Goal: Task Accomplishment & Management: Use online tool/utility

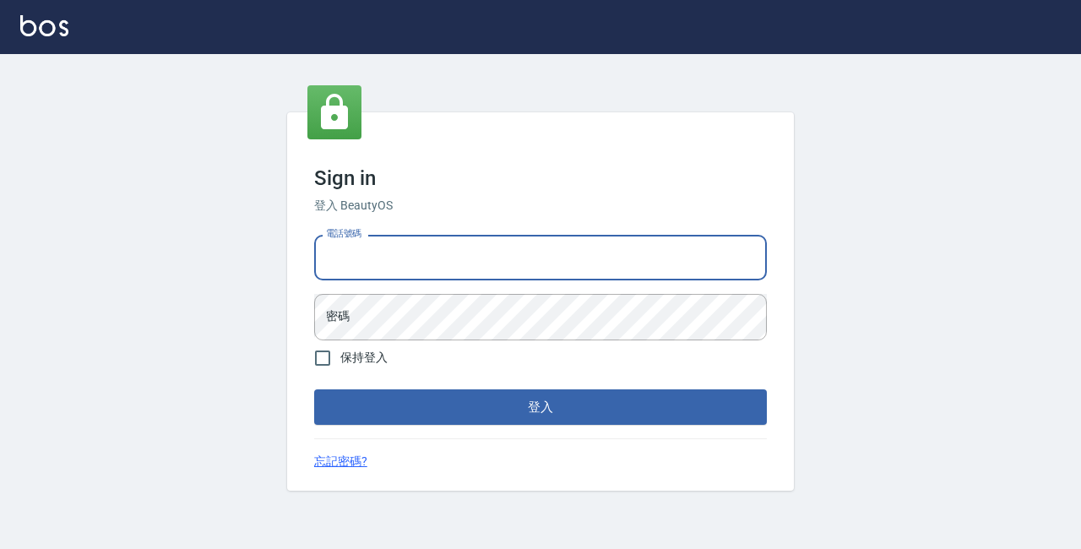
click at [347, 272] on input "電話號碼" at bounding box center [540, 258] width 453 height 46
type input "89729295"
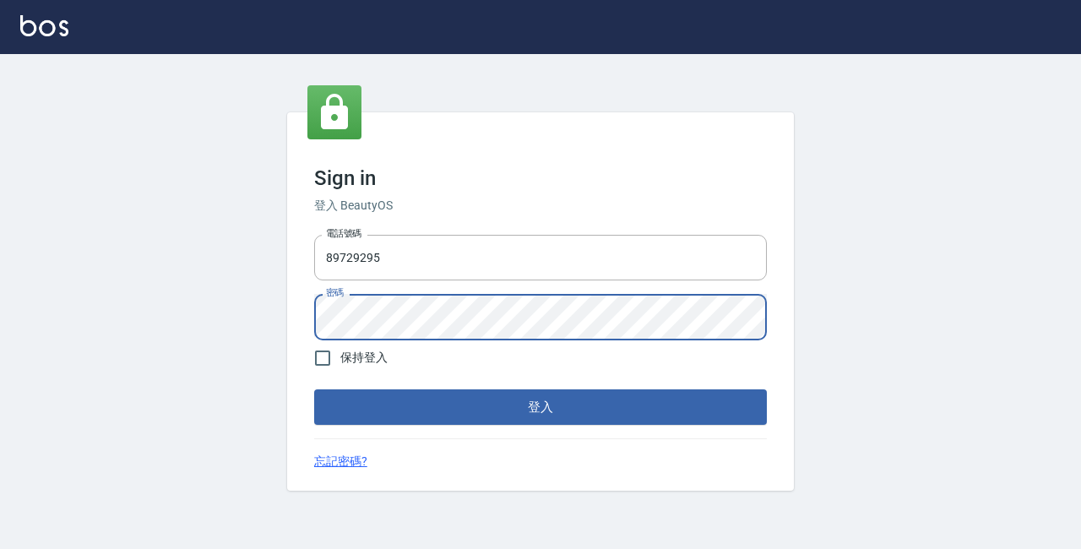
click at [314, 389] on button "登入" at bounding box center [540, 406] width 453 height 35
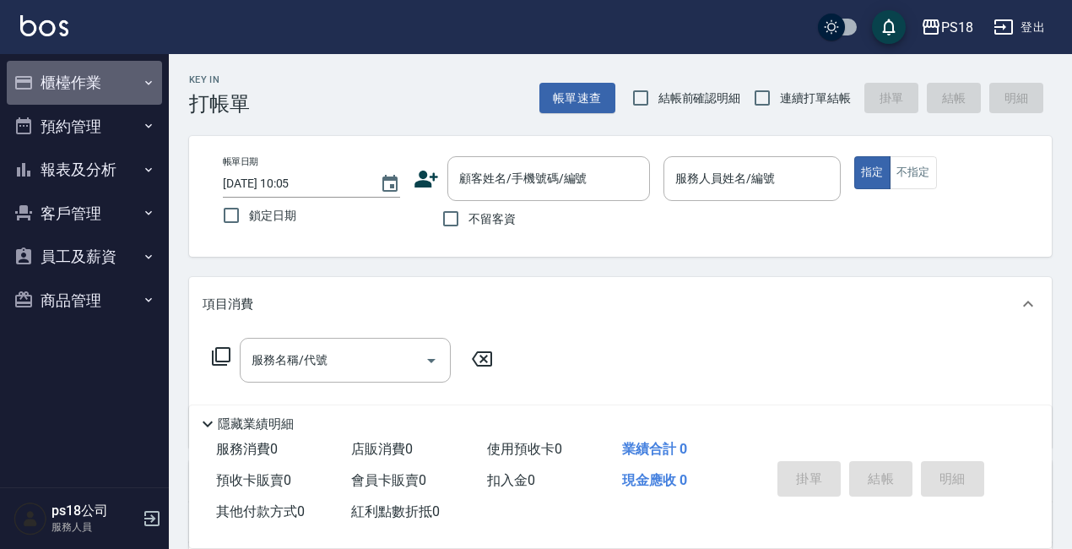
click at [54, 73] on button "櫃檯作業" at bounding box center [84, 83] width 155 height 44
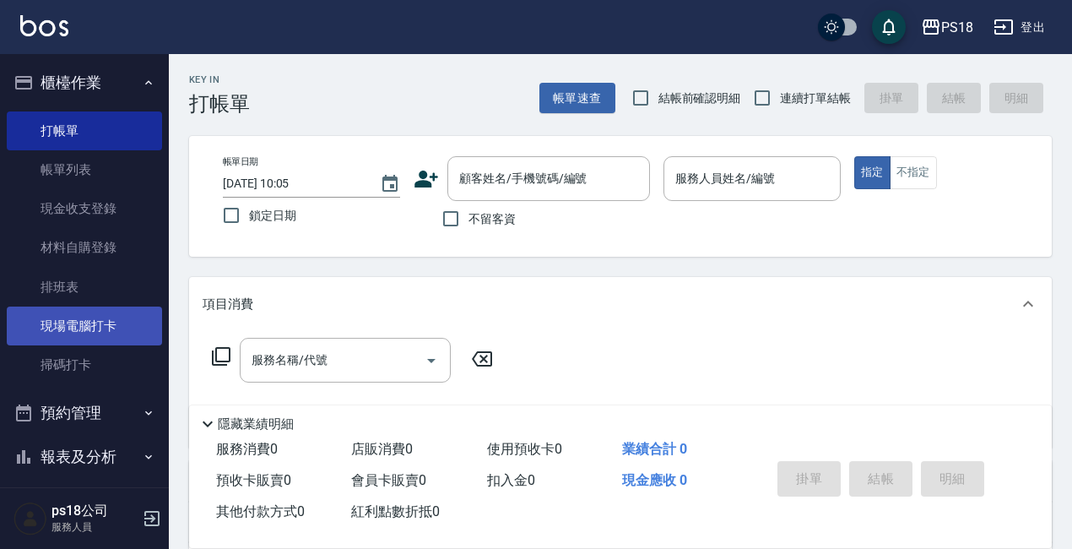
click at [73, 320] on link "現場電腦打卡" at bounding box center [84, 326] width 155 height 39
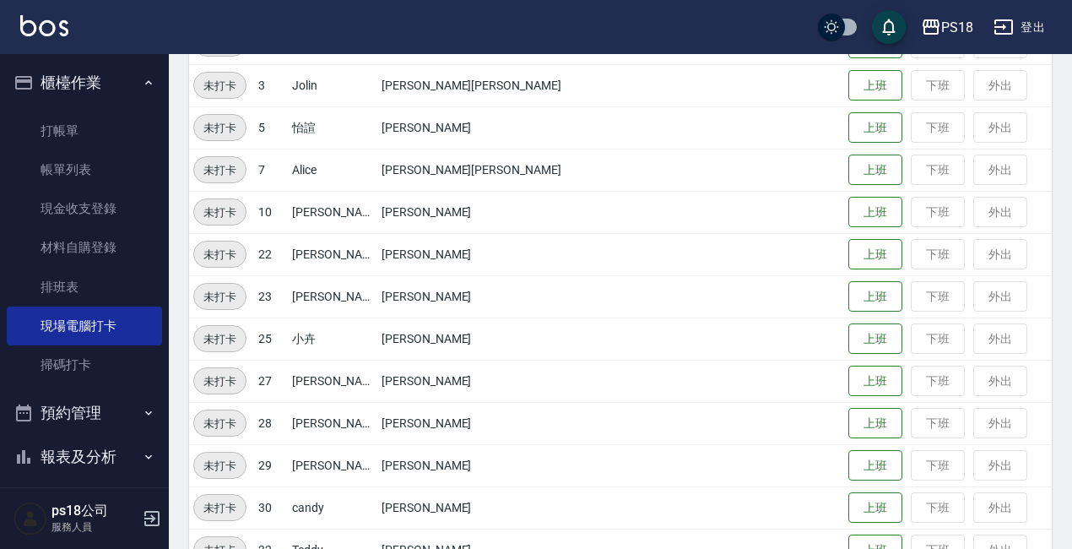
scroll to position [253, 0]
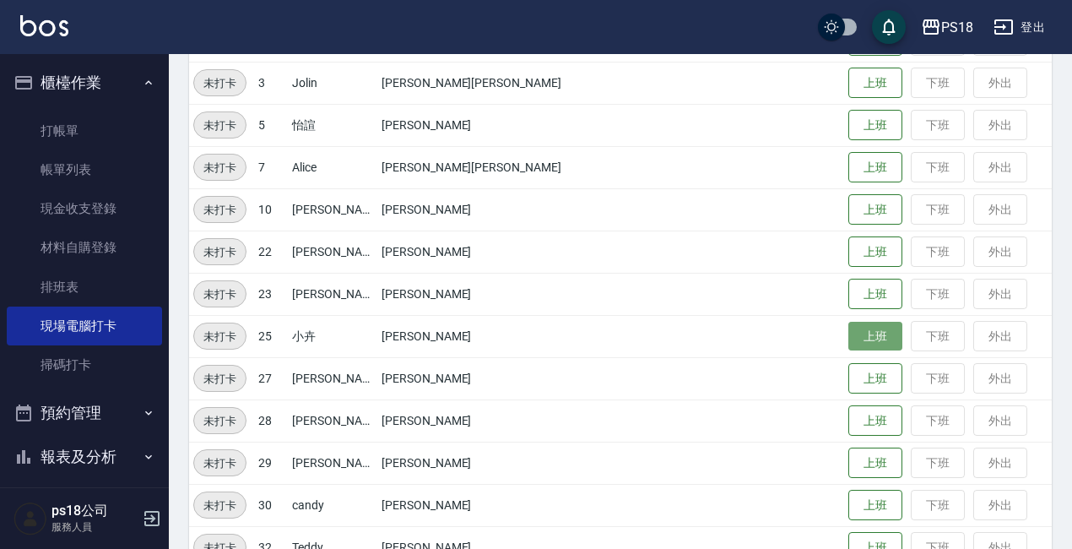
click at [849, 330] on button "上班" at bounding box center [876, 337] width 54 height 30
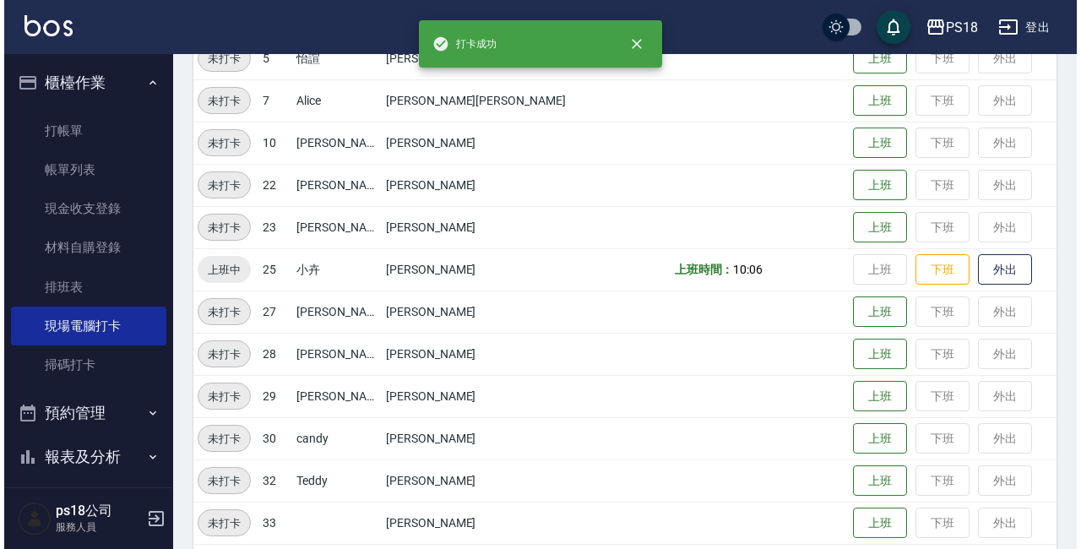
scroll to position [378, 0]
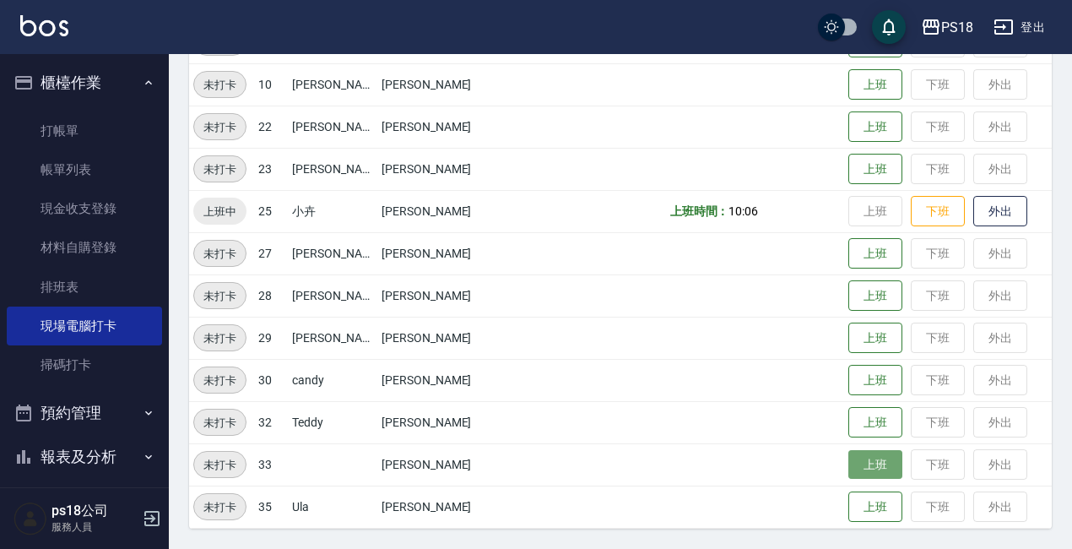
click at [851, 469] on button "上班" at bounding box center [876, 465] width 54 height 30
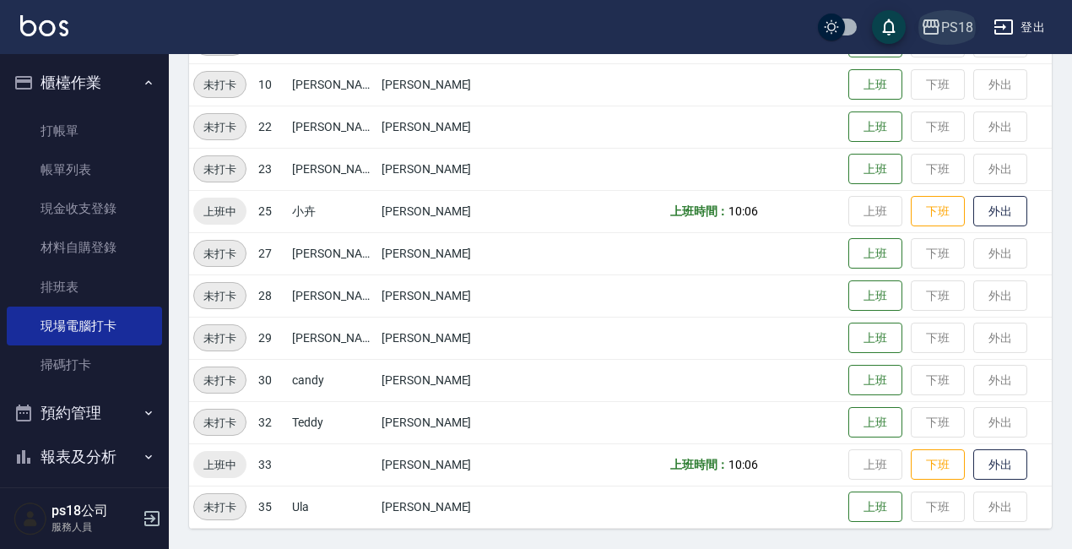
click at [957, 24] on div "PS18" at bounding box center [957, 27] width 32 height 21
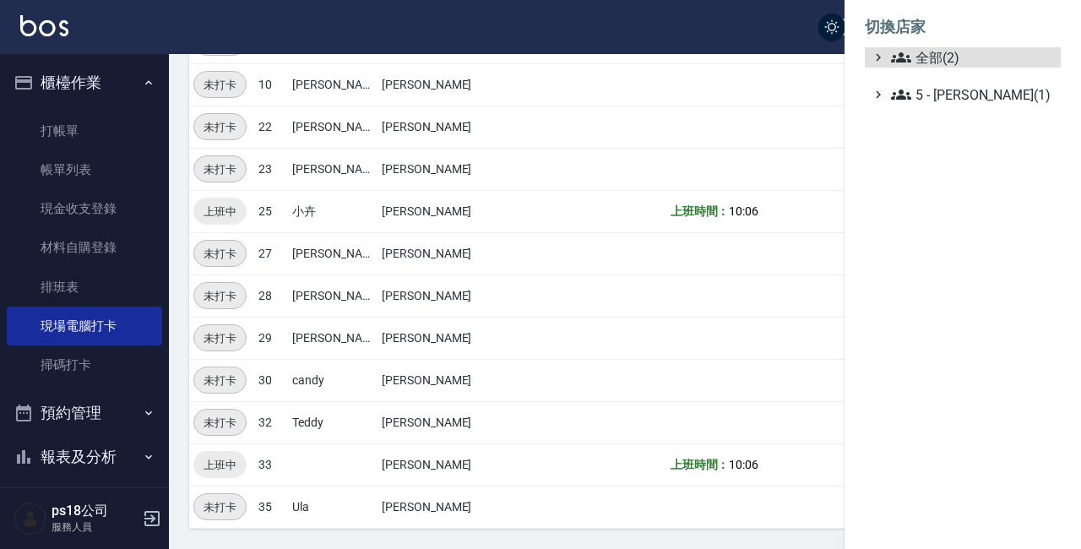
drag, startPoint x: 949, startPoint y: 55, endPoint x: 950, endPoint y: 41, distance: 14.4
click at [950, 41] on ul "切換店家 全部(2) 5 - 陳嘉宏(1)" at bounding box center [962, 55] width 236 height 111
click at [945, 55] on span "全部(2)" at bounding box center [972, 57] width 163 height 20
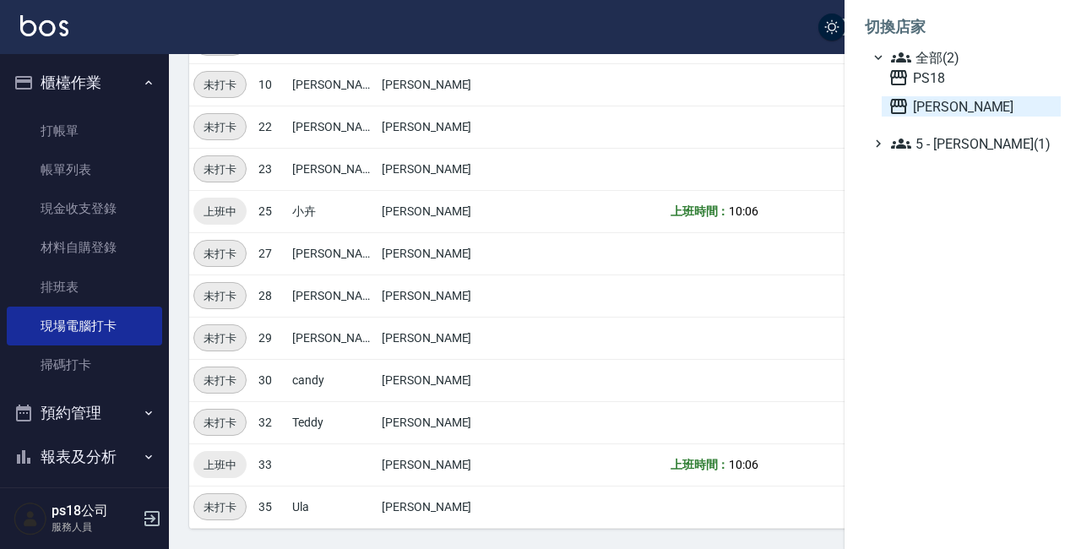
click at [941, 107] on span "上越三和" at bounding box center [970, 106] width 165 height 20
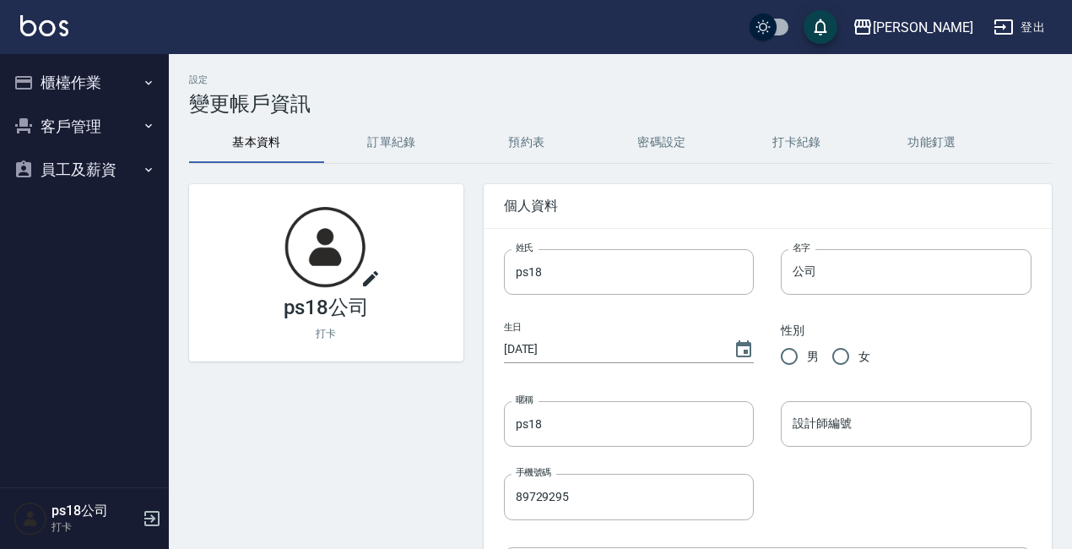
click at [75, 84] on button "櫃檯作業" at bounding box center [84, 83] width 155 height 44
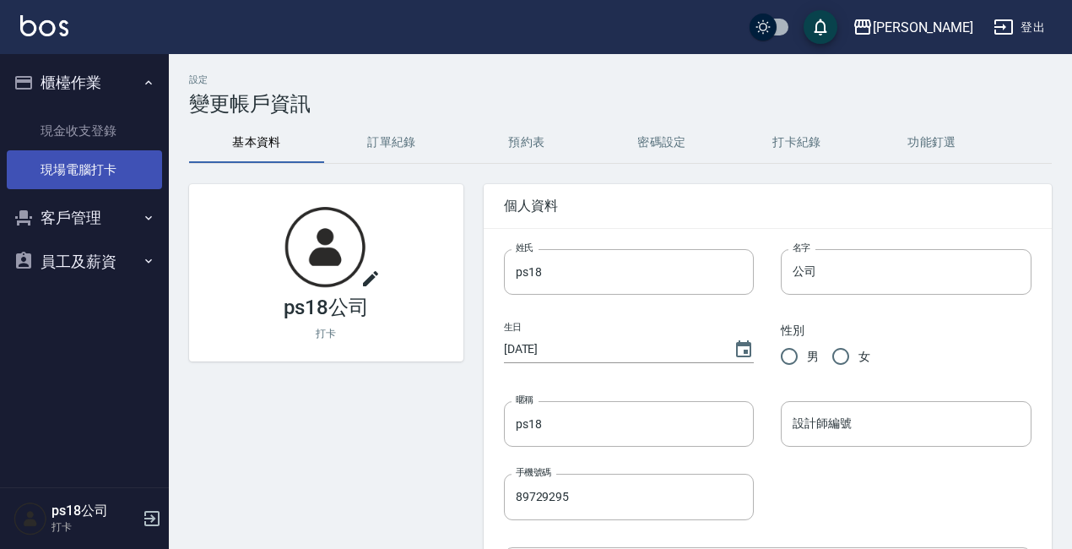
click at [80, 155] on link "現場電腦打卡" at bounding box center [84, 169] width 155 height 39
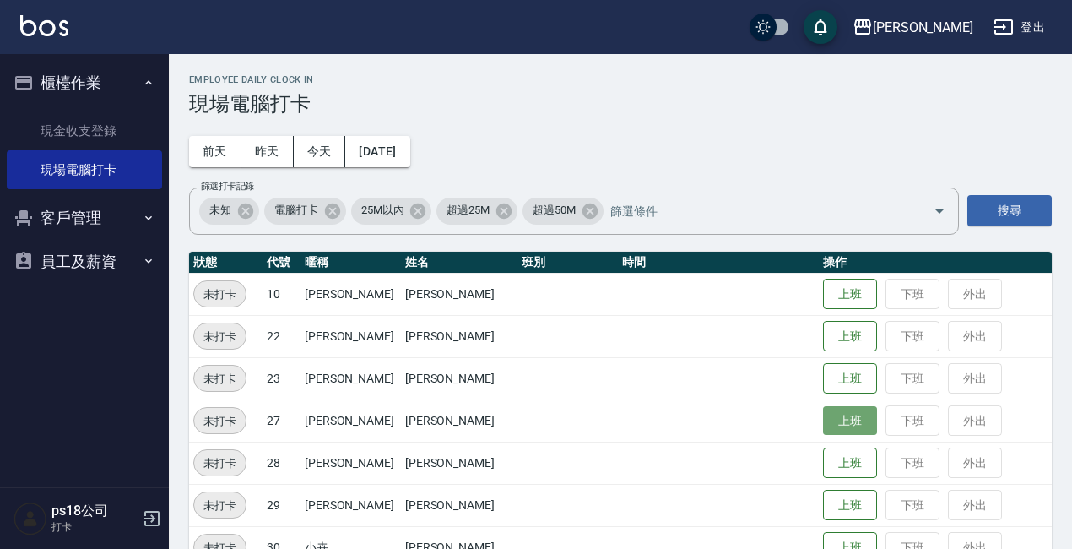
click at [823, 421] on button "上班" at bounding box center [850, 421] width 54 height 30
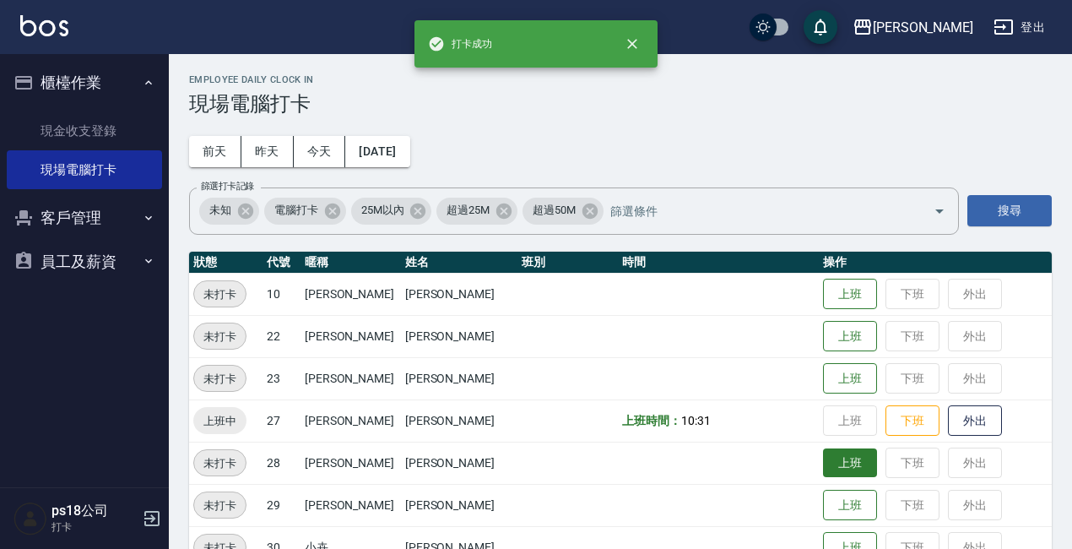
click at [830, 460] on button "上班" at bounding box center [850, 463] width 54 height 30
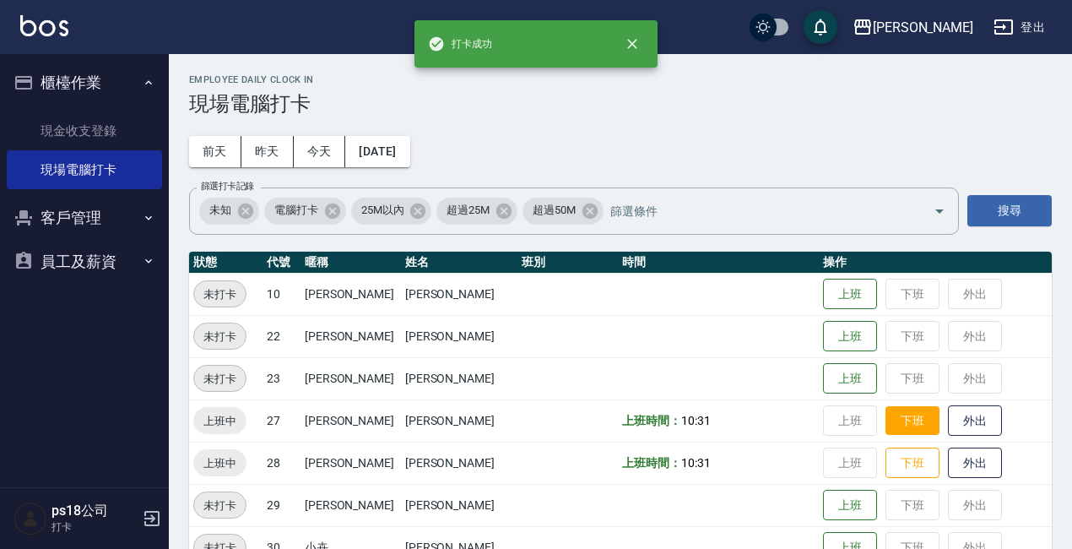
click at [894, 428] on button "下班" at bounding box center [913, 421] width 54 height 30
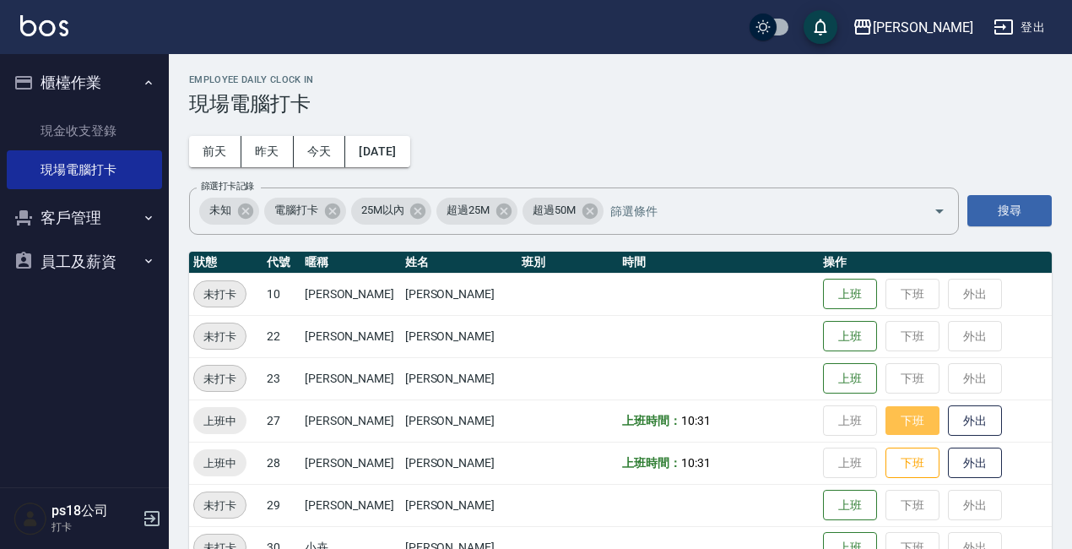
click at [889, 415] on button "下班" at bounding box center [913, 421] width 54 height 30
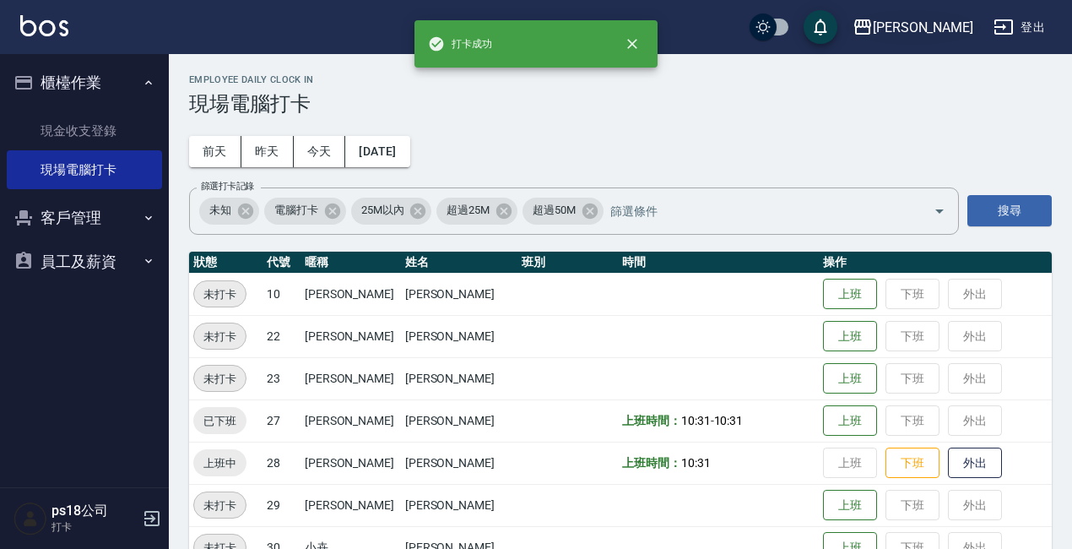
click at [933, 31] on div "上越三和" at bounding box center [923, 27] width 100 height 21
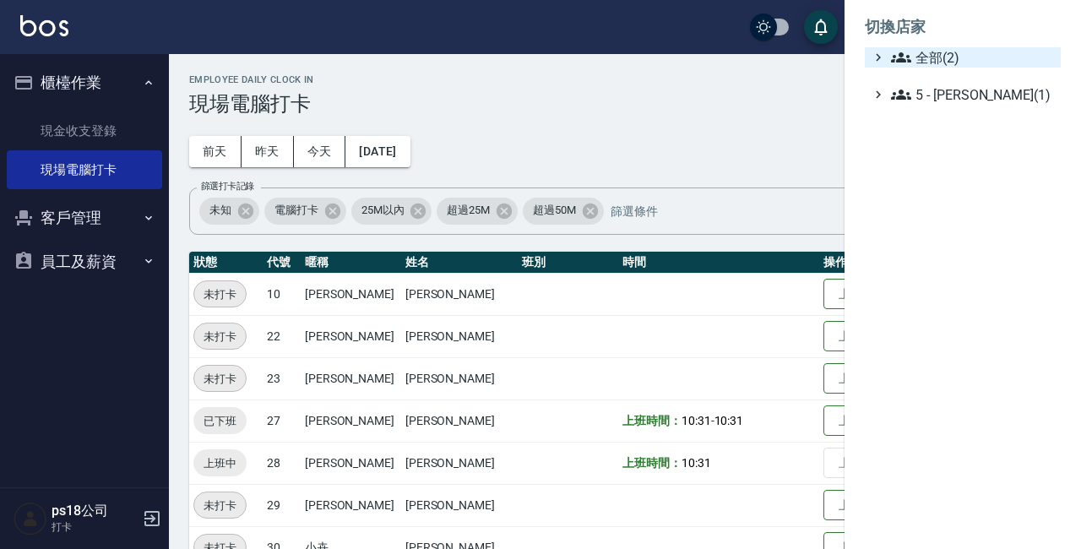
click at [942, 57] on span "全部(2)" at bounding box center [972, 57] width 163 height 20
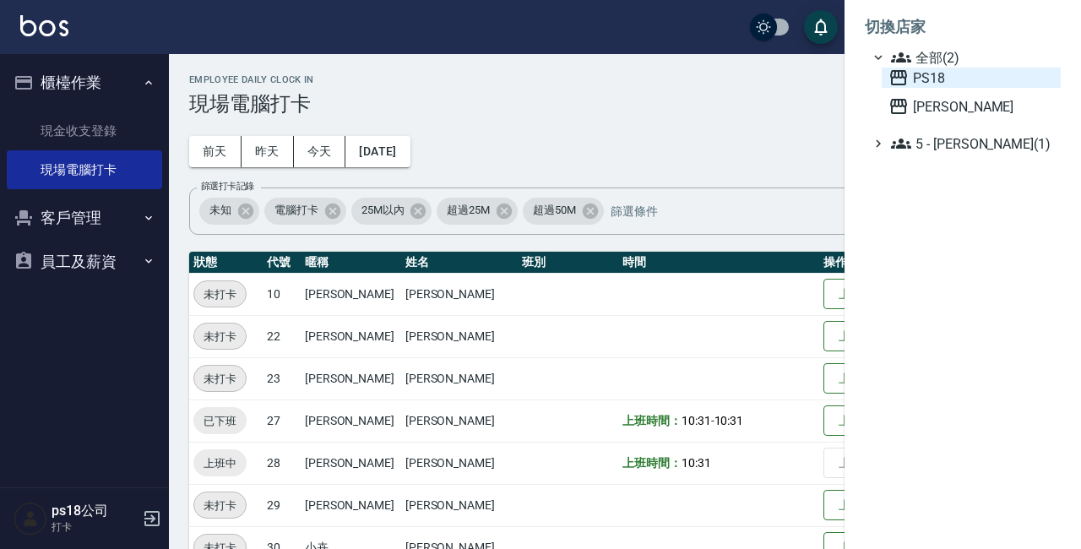
click at [941, 85] on span "PS18" at bounding box center [970, 78] width 165 height 20
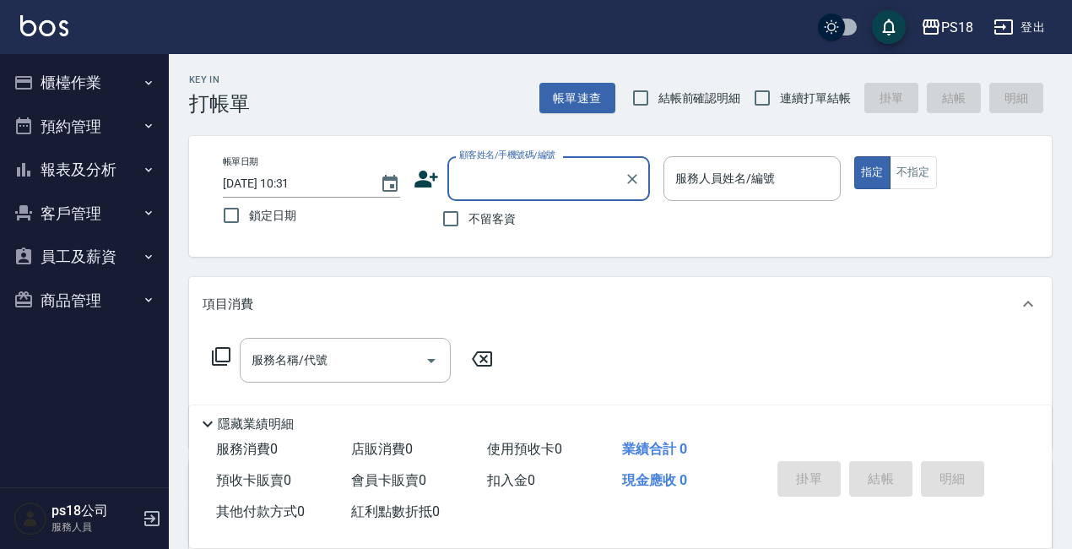
click at [107, 89] on button "櫃檯作業" at bounding box center [84, 83] width 155 height 44
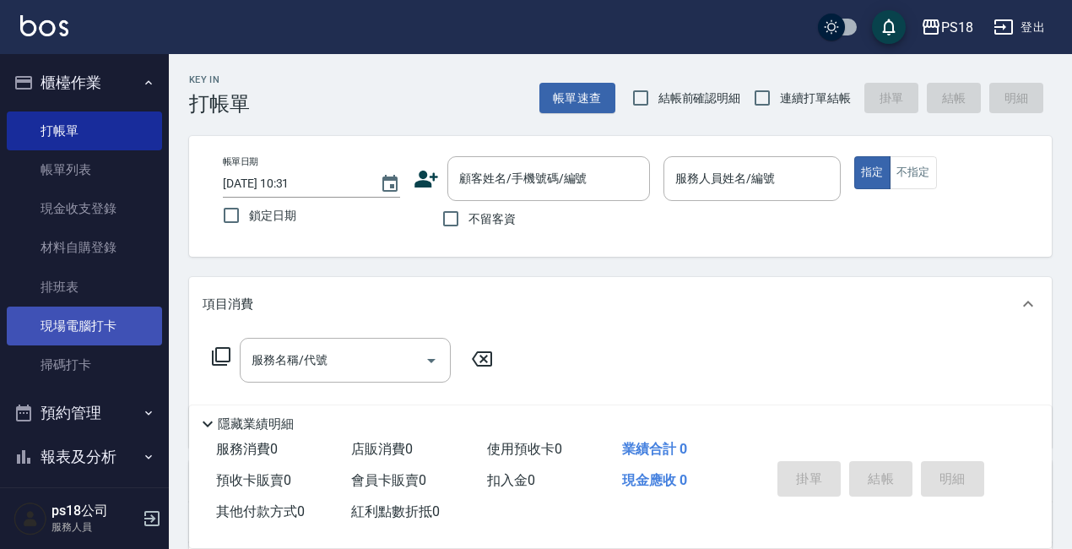
click at [107, 319] on link "現場電腦打卡" at bounding box center [84, 326] width 155 height 39
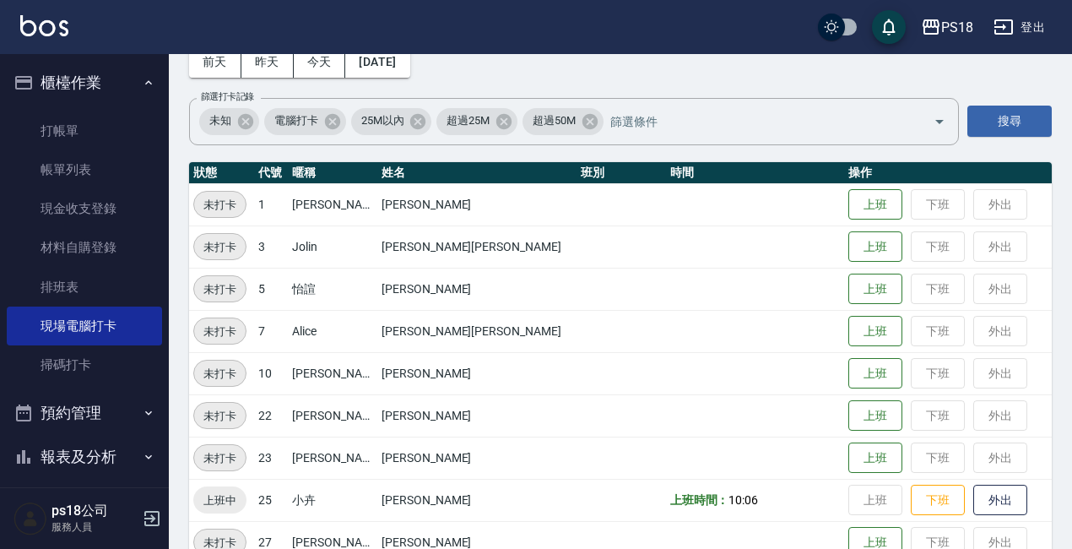
scroll to position [84, 0]
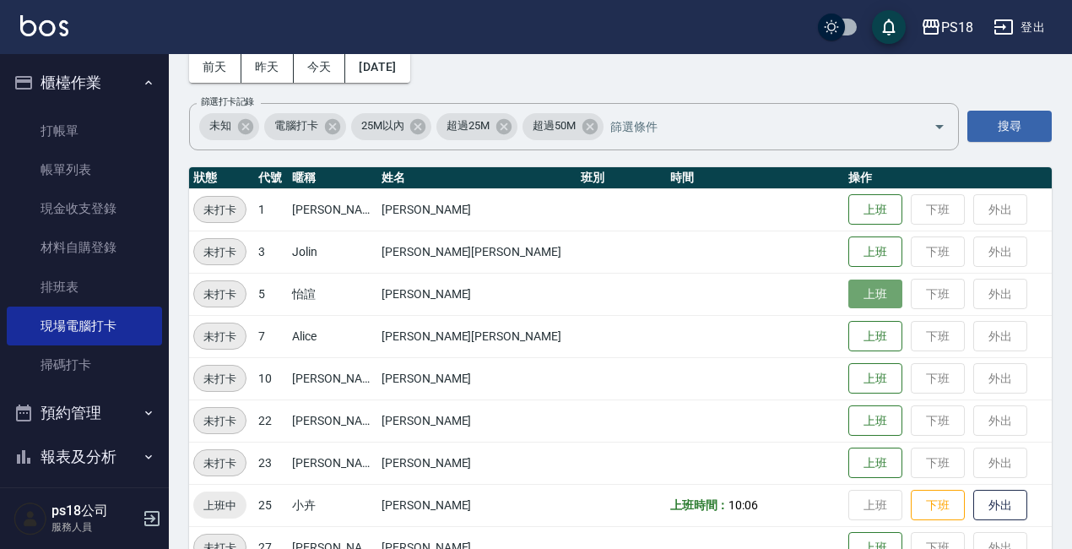
click at [849, 293] on button "上班" at bounding box center [876, 294] width 54 height 30
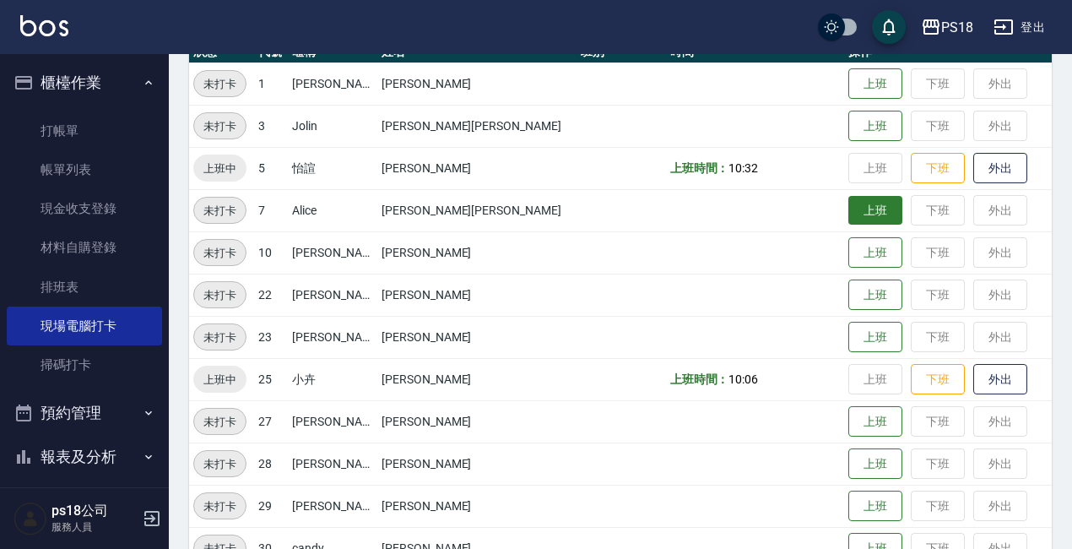
scroll to position [209, 0]
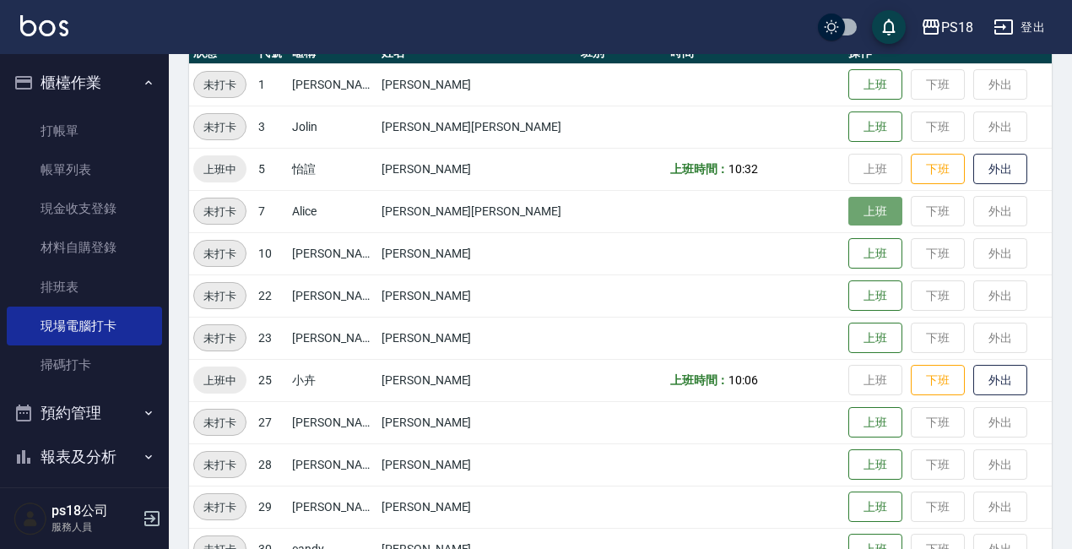
click at [849, 215] on button "上班" at bounding box center [876, 212] width 54 height 30
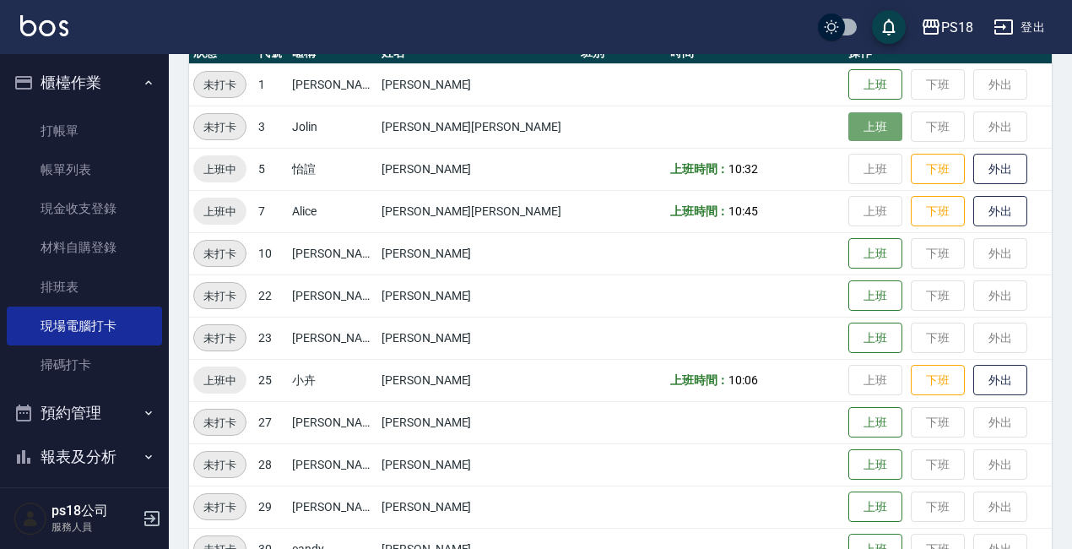
click at [849, 124] on button "上班" at bounding box center [876, 127] width 54 height 30
